Goal: Task Accomplishment & Management: Manage account settings

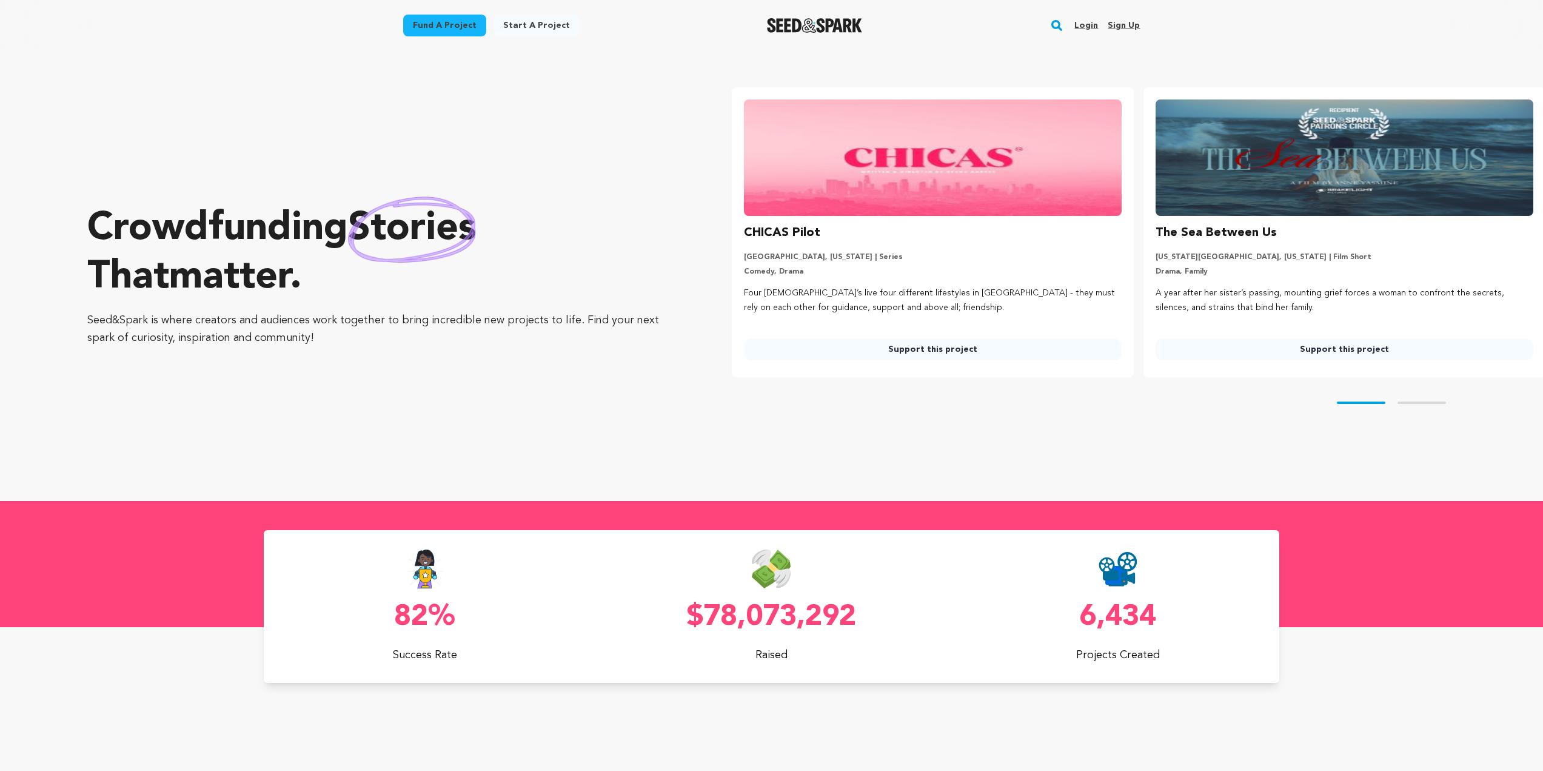
click at [1085, 23] on link "Login" at bounding box center [1086, 25] width 24 height 19
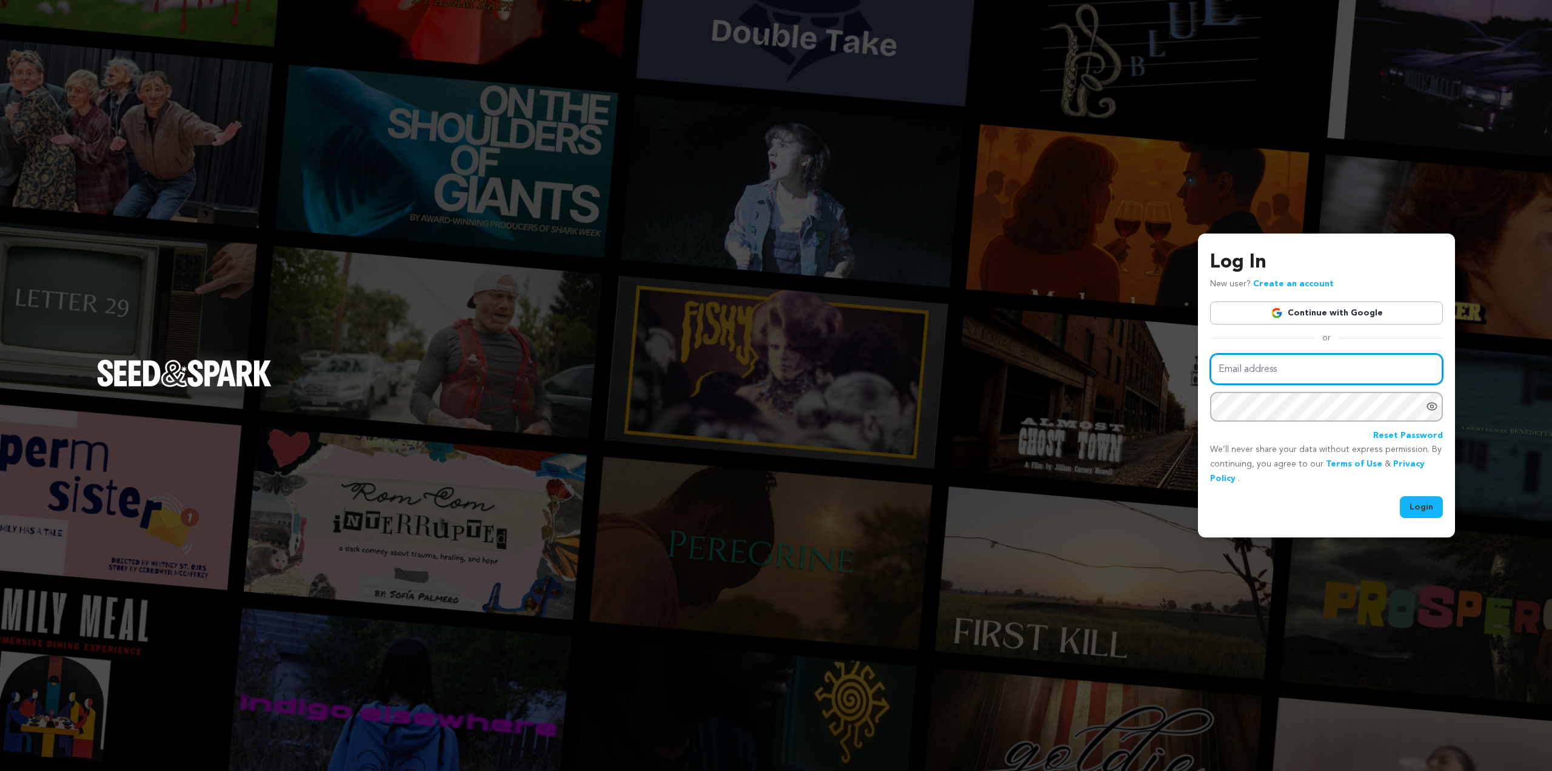
click at [1278, 364] on input "Email address" at bounding box center [1326, 368] width 233 height 31
click at [1330, 375] on input "Email address" at bounding box center [1326, 368] width 233 height 31
type input "admin@zmarcproductions.com"
click at [1402, 498] on button "Login" at bounding box center [1421, 507] width 43 height 22
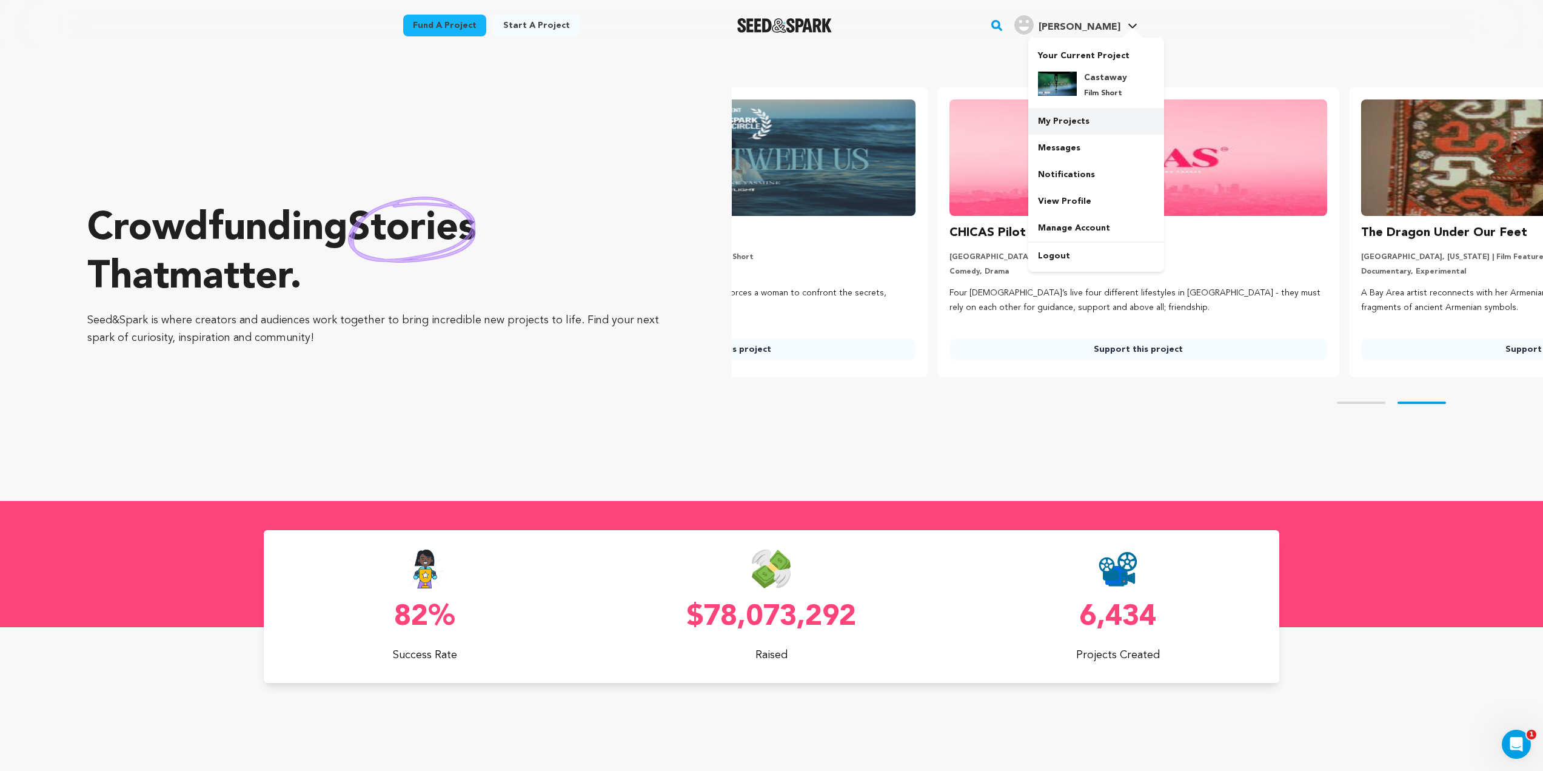
click at [1086, 125] on link "My Projects" at bounding box center [1096, 121] width 136 height 27
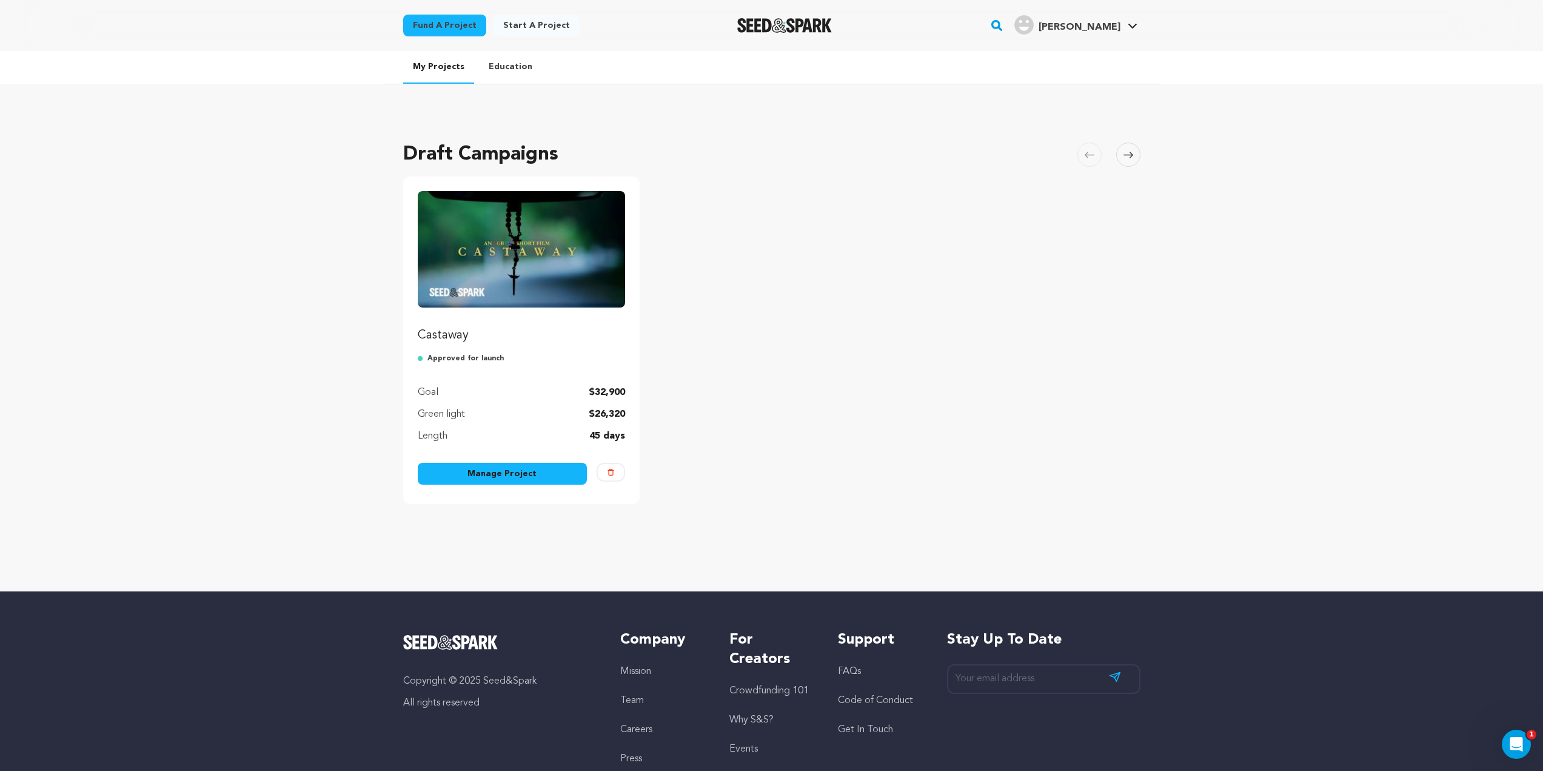
click at [503, 277] on img "Fund Castaway" at bounding box center [522, 249] width 208 height 116
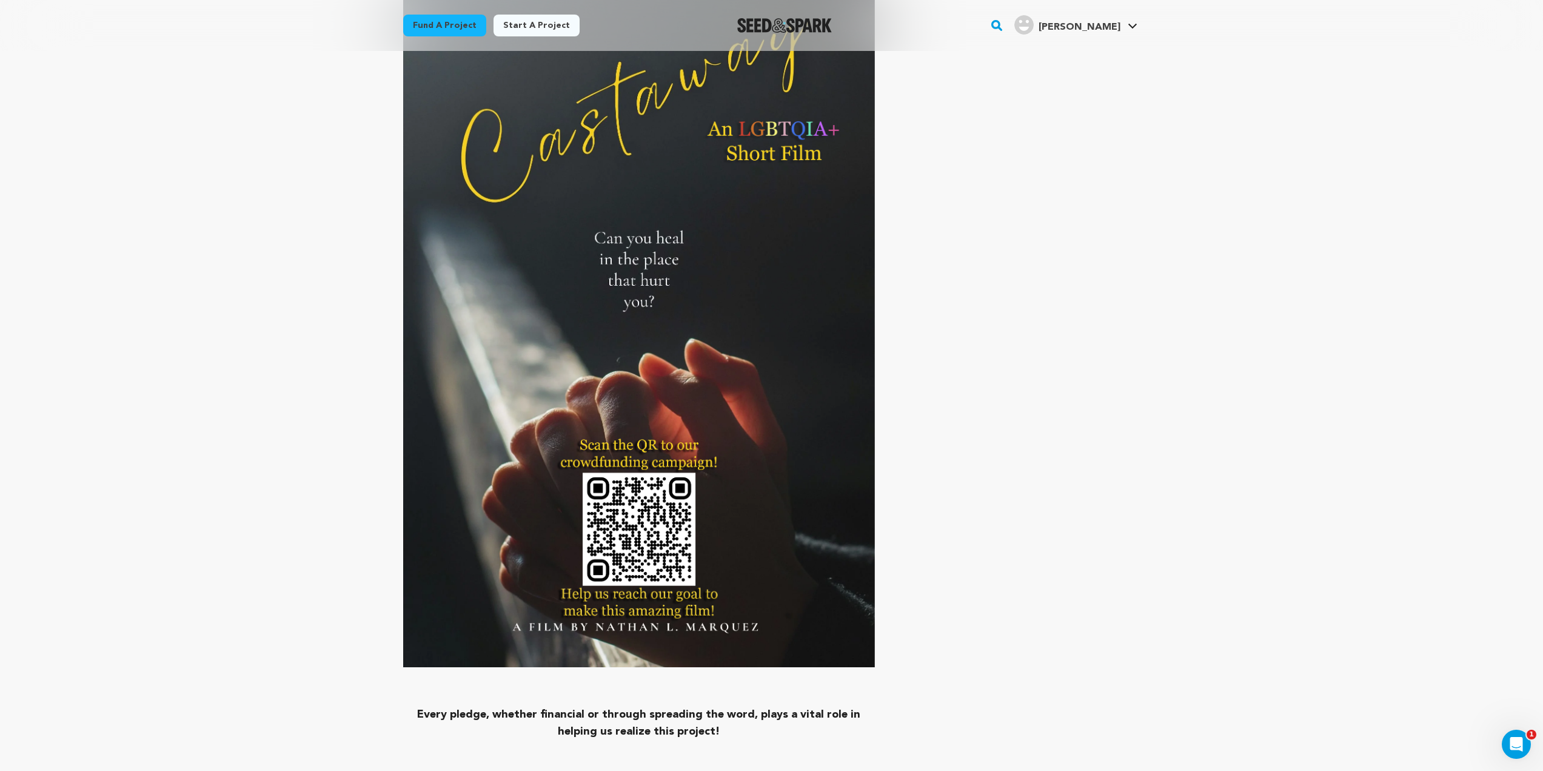
scroll to position [5695, 0]
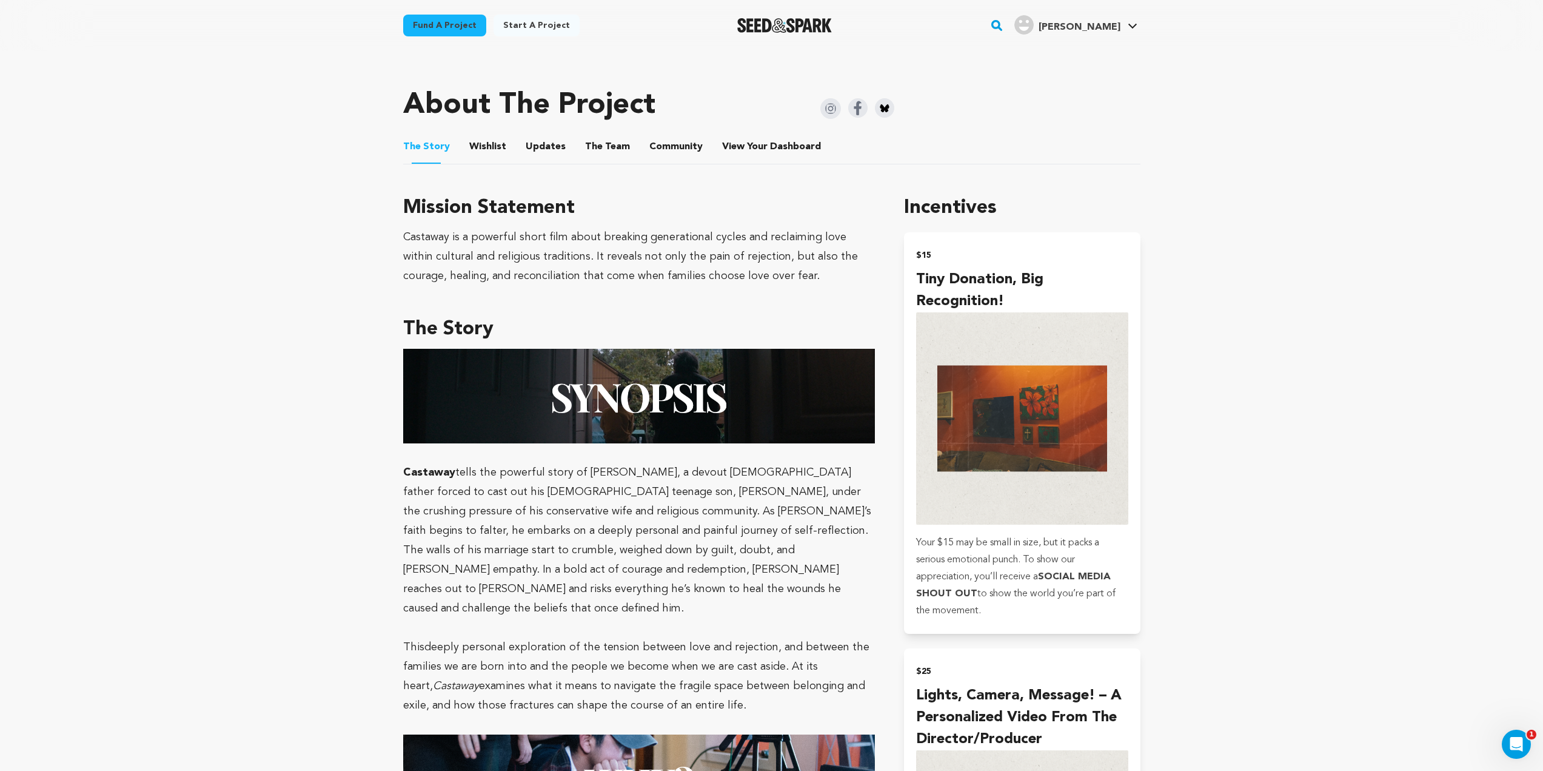
scroll to position [0, 0]
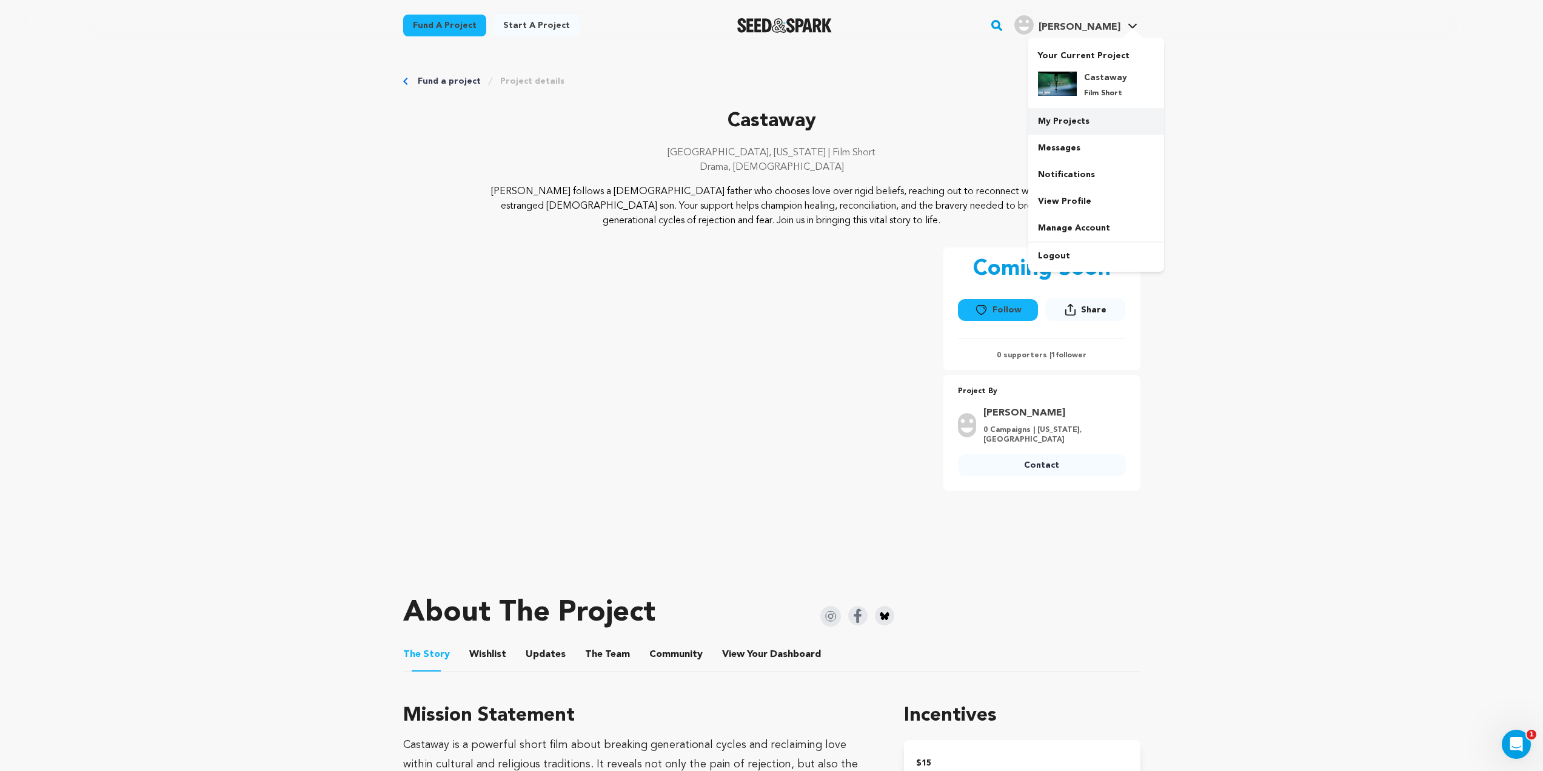
click at [1079, 126] on link "My Projects" at bounding box center [1096, 121] width 136 height 27
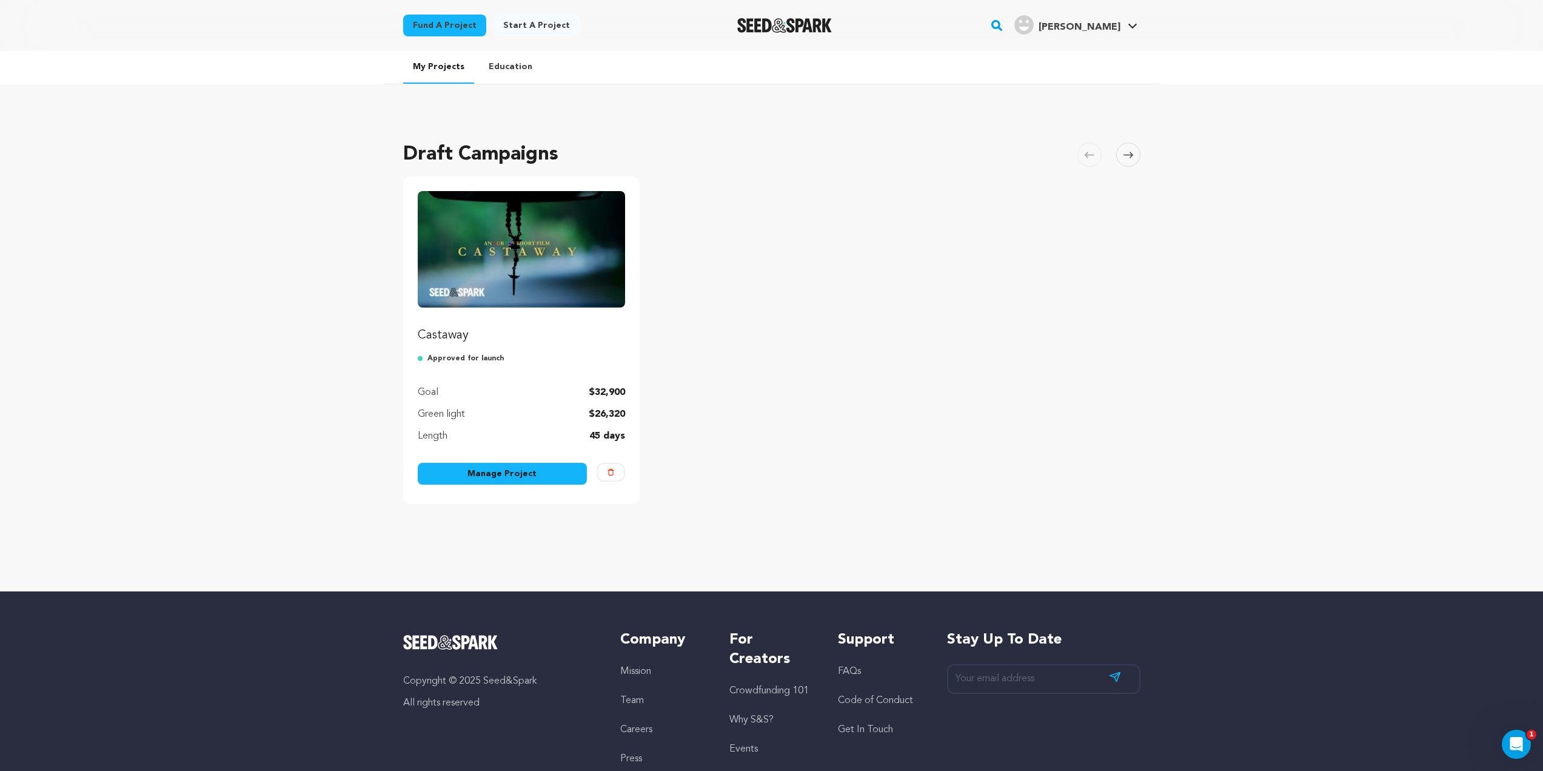
click at [526, 469] on link "Manage Project" at bounding box center [503, 474] width 170 height 22
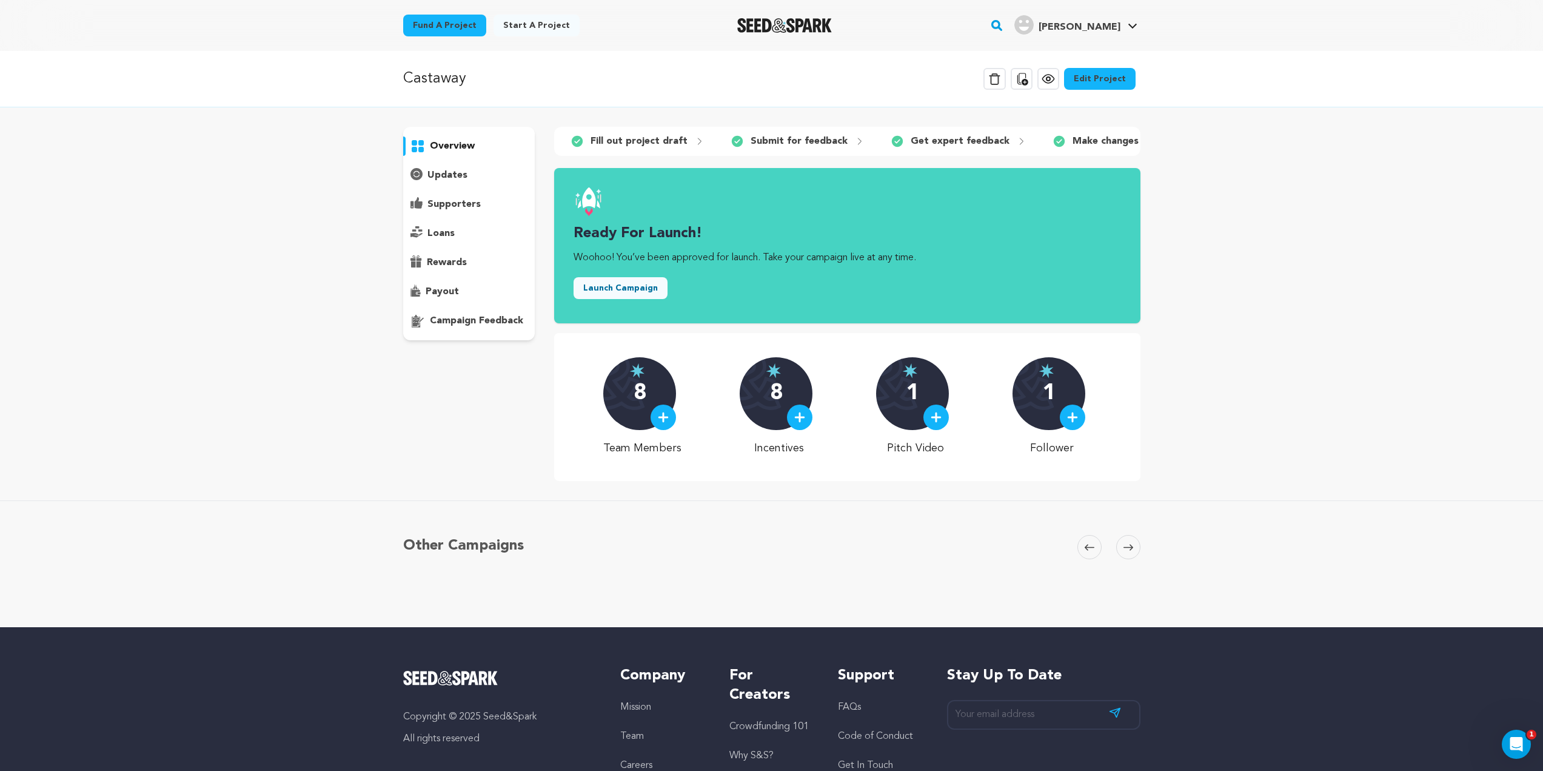
click at [647, 287] on button "Launch Campaign" at bounding box center [620, 288] width 94 height 22
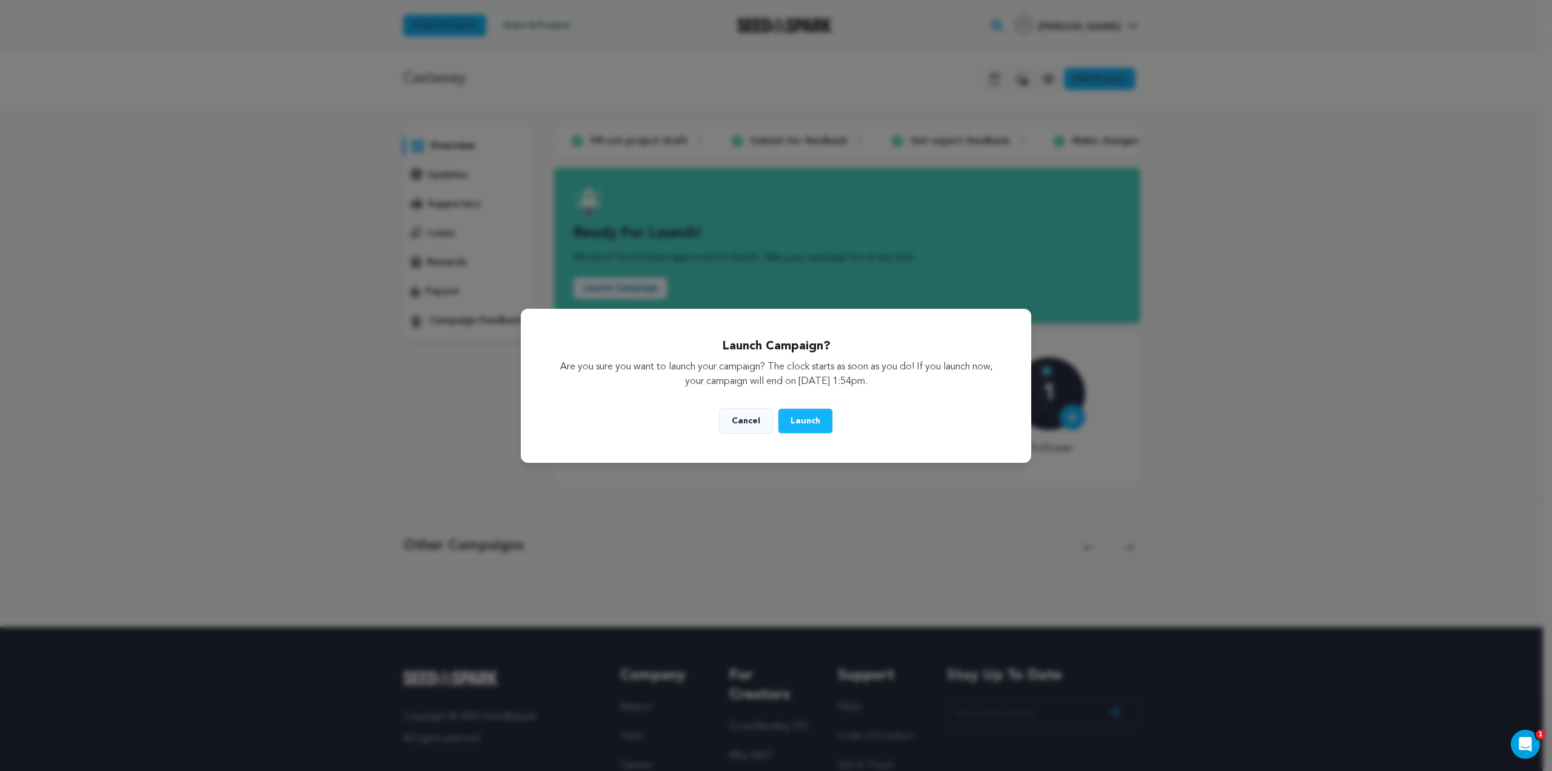
click at [800, 426] on button "Launch" at bounding box center [805, 420] width 55 height 25
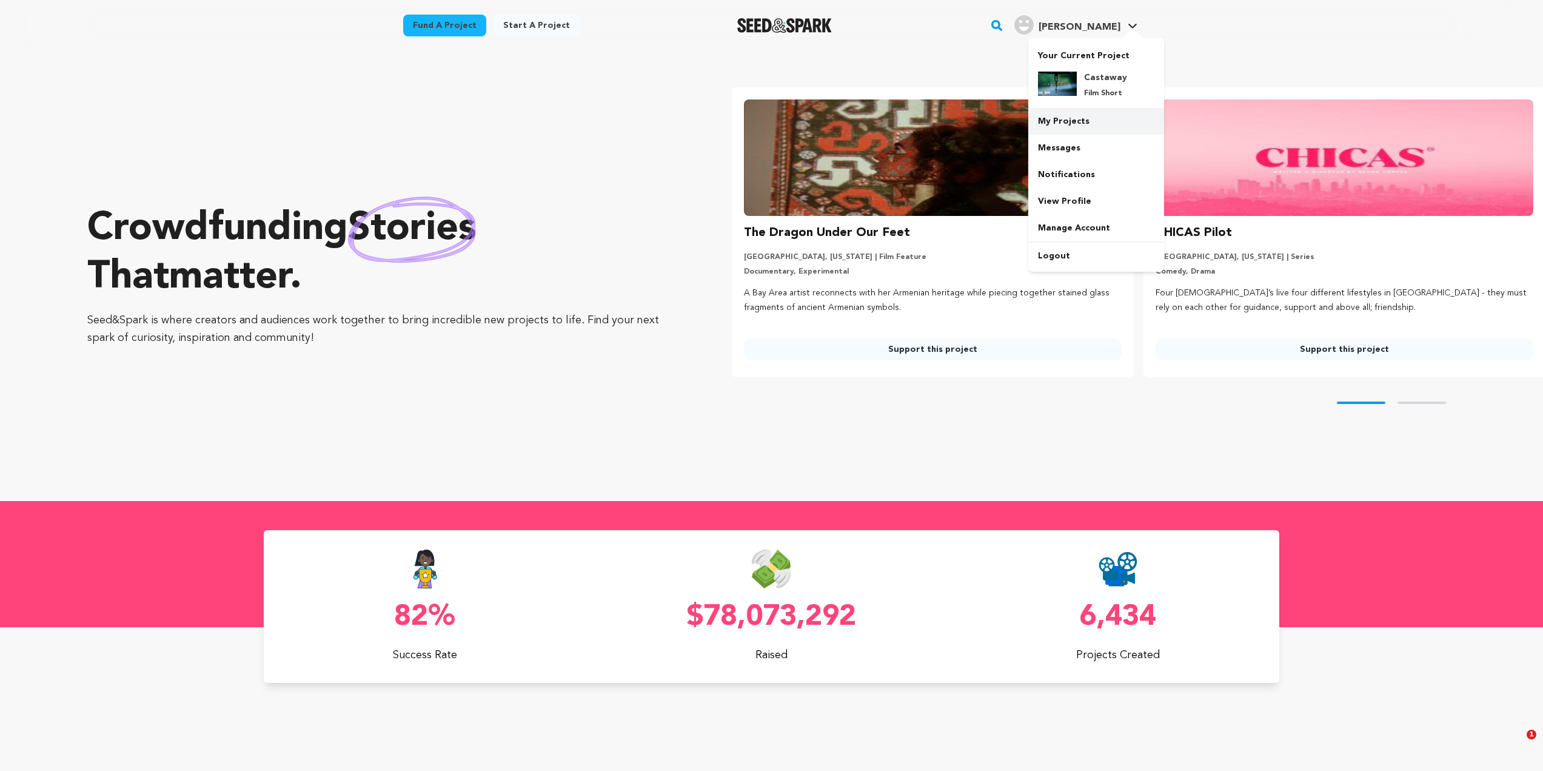
click at [1095, 113] on link "My Projects" at bounding box center [1096, 121] width 136 height 27
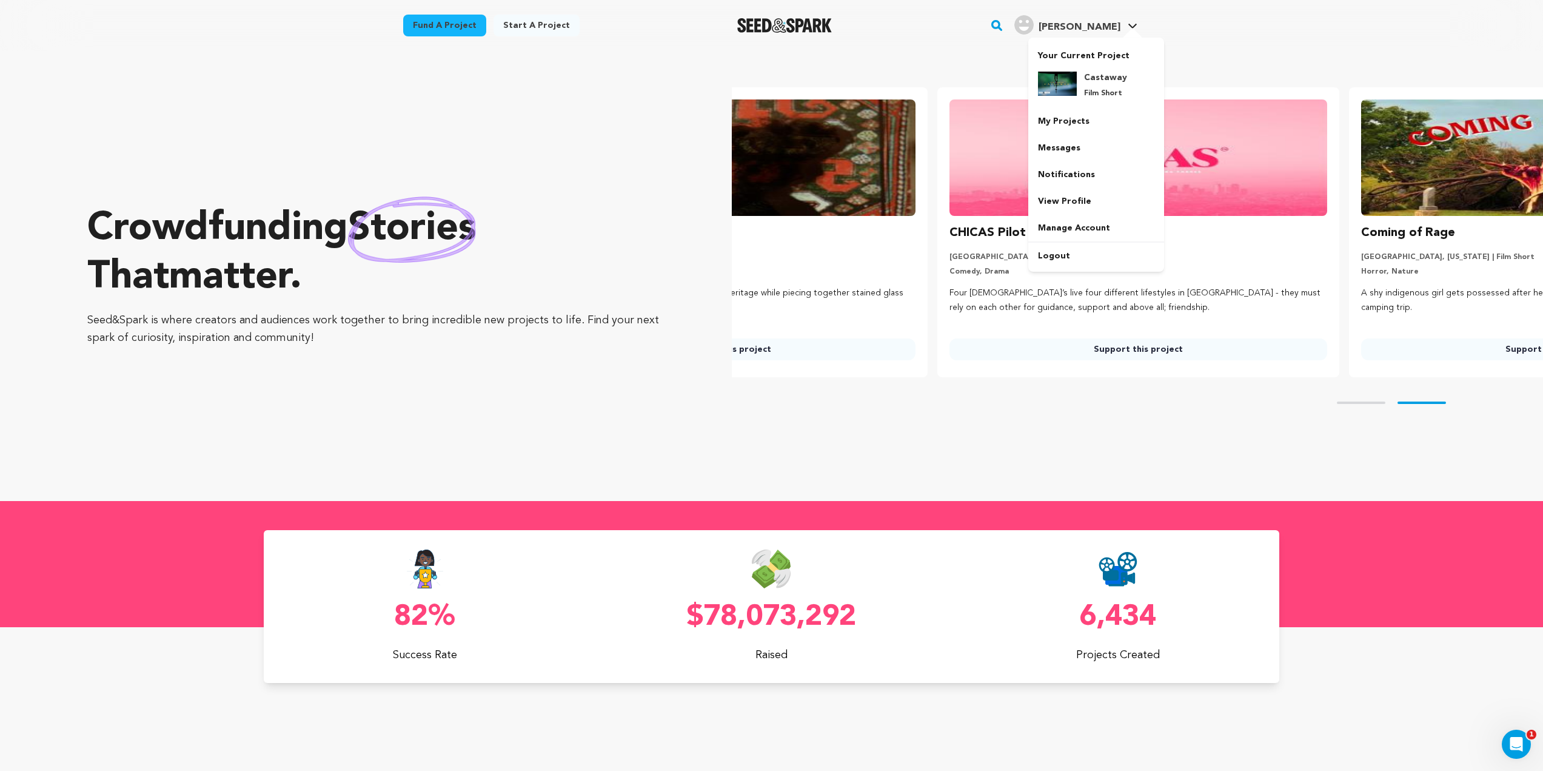
scroll to position [0, 421]
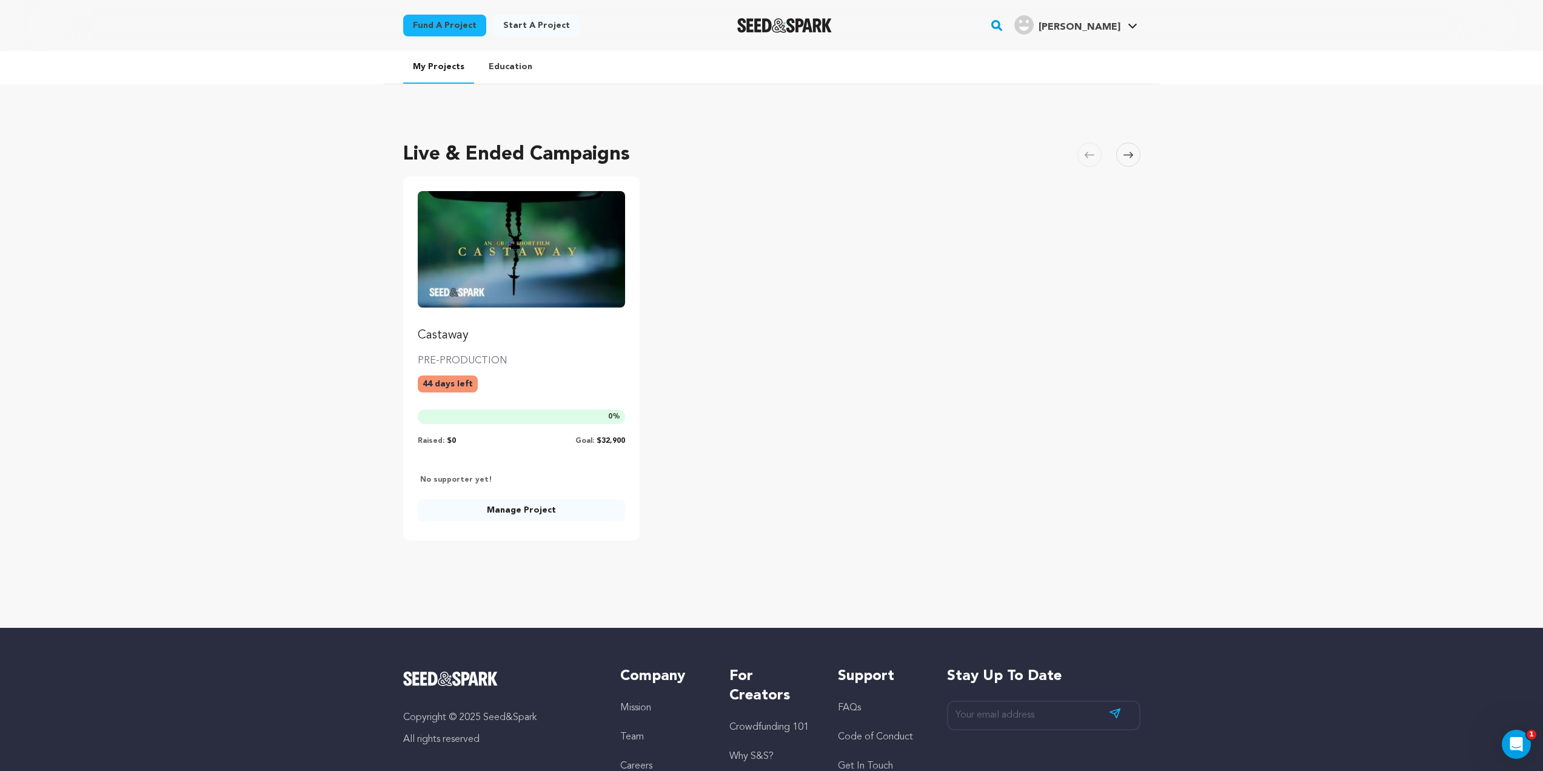
click at [546, 286] on img "Fund Castaway" at bounding box center [522, 249] width 208 height 116
